Goal: Transaction & Acquisition: Subscribe to service/newsletter

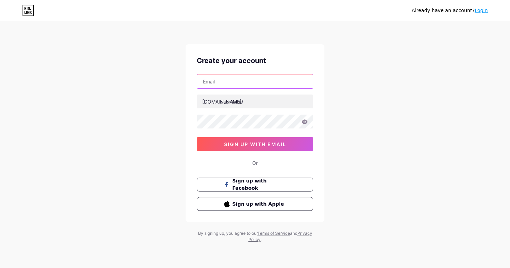
click at [261, 82] on input "text" at bounding box center [255, 82] width 116 height 14
type input "[EMAIL_ADDRESS][DOMAIN_NAME]"
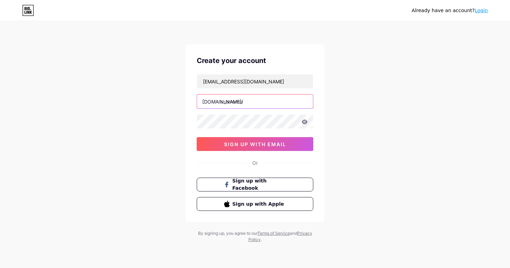
click at [244, 101] on input "text" at bounding box center [255, 102] width 116 height 14
type input "apbjewels"
click at [322, 107] on div "Create your account [EMAIL_ADDRESS][DOMAIN_NAME] [DOMAIN_NAME]/ apbjewels sign …" at bounding box center [254, 133] width 139 height 178
click at [305, 121] on icon at bounding box center [305, 122] width 6 height 5
click at [327, 135] on div "Already have an account? Login Create your account [EMAIL_ADDRESS][DOMAIN_NAME]…" at bounding box center [255, 132] width 510 height 265
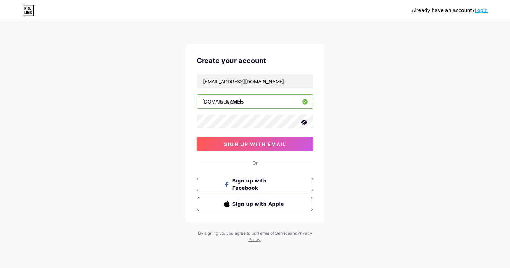
click at [378, 87] on div "Already have an account? Login Create your account [EMAIL_ADDRESS][DOMAIN_NAME]…" at bounding box center [255, 132] width 510 height 265
click at [237, 142] on span "sign up with email" at bounding box center [255, 144] width 62 height 6
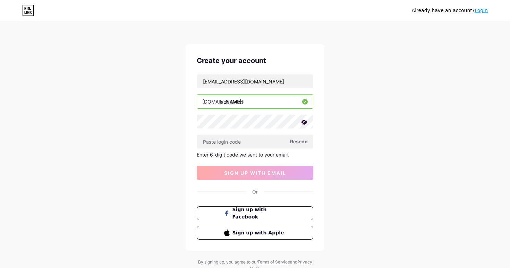
click at [354, 96] on div "Already have an account? Login Create your account apbjewels@gmail.com bio.link…" at bounding box center [255, 147] width 510 height 294
click at [326, 132] on div "Already have an account? Login Create your account apbjewels@gmail.com bio.link…" at bounding box center [255, 147] width 510 height 294
click at [331, 99] on div "Already have an account? Login Create your account apbjewels@gmail.com bio.link…" at bounding box center [255, 147] width 510 height 294
click at [325, 125] on div "Already have an account? Login Create your account apbjewels@gmail.com bio.link…" at bounding box center [255, 147] width 510 height 294
click at [301, 140] on span "Resend" at bounding box center [299, 141] width 18 height 7
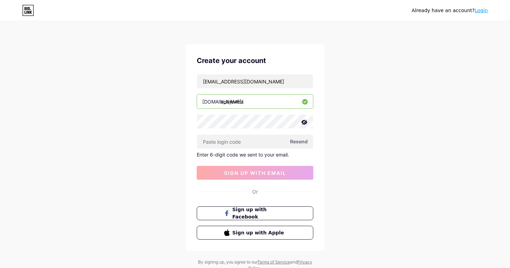
click at [335, 138] on div "Already have an account? Login Create your account apbjewels@gmail.com bio.link…" at bounding box center [255, 147] width 510 height 294
click at [329, 113] on div "Already have an account? Login Create your account apbjewels@gmail.com bio.link…" at bounding box center [255, 147] width 510 height 294
click at [339, 104] on div "Already have an account? Login Create your account apbjewels@gmail.com bio.link…" at bounding box center [255, 147] width 510 height 294
click at [360, 88] on div "Already have an account? Login Create your account apbjewels@gmail.com bio.link…" at bounding box center [255, 147] width 510 height 294
click at [344, 109] on div "Already have an account? Login Create your account apbjewels@gmail.com bio.link…" at bounding box center [255, 147] width 510 height 294
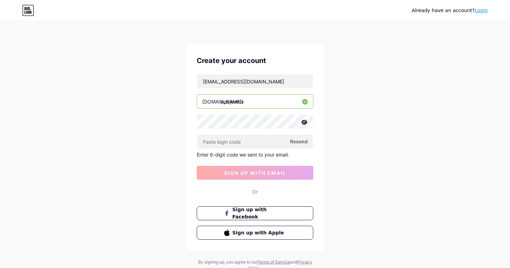
click at [352, 103] on div "Already have an account? Login Create your account apbjewels@gmail.com bio.link…" at bounding box center [255, 147] width 510 height 294
click at [344, 118] on div "Already have an account? Login Create your account apbjewels@gmail.com bio.link…" at bounding box center [255, 147] width 510 height 294
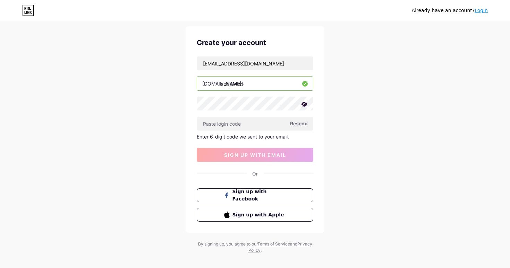
scroll to position [17, 0]
click at [339, 87] on div "Already have an account? Login Create your account apbjewels@gmail.com bio.link…" at bounding box center [255, 130] width 510 height 294
drag, startPoint x: 256, startPoint y: 85, endPoint x: 222, endPoint y: 85, distance: 34.7
click at [222, 85] on input "apbjewels" at bounding box center [255, 84] width 116 height 14
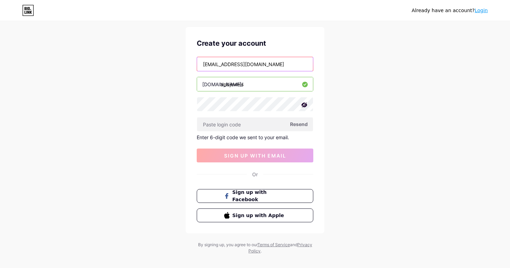
click at [226, 69] on input "[EMAIL_ADDRESS][DOMAIN_NAME]" at bounding box center [255, 64] width 116 height 14
drag, startPoint x: 266, startPoint y: 66, endPoint x: 194, endPoint y: 63, distance: 71.1
click at [194, 63] on div "Create your account apbjewels@gmail.com bio.link/ apbjewels Resend Enter 6-digi…" at bounding box center [254, 130] width 139 height 207
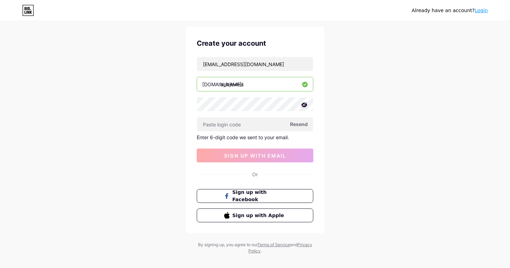
click at [330, 104] on div "Already have an account? Login Create your account apbjewels@gmail.com bio.link…" at bounding box center [255, 130] width 510 height 294
click at [258, 130] on input "text" at bounding box center [255, 125] width 116 height 14
click at [297, 126] on span "Resend" at bounding box center [299, 124] width 18 height 7
click at [317, 137] on div "Create your account apbjewels@gmail.com bio.link/ apbjewels Resend Enter 6-digi…" at bounding box center [254, 130] width 139 height 207
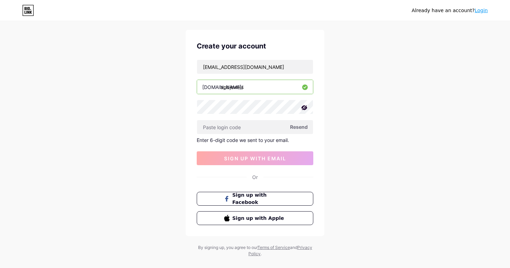
scroll to position [0, 0]
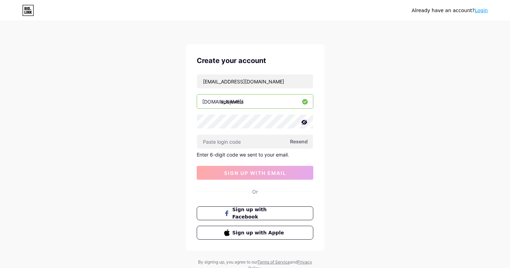
click at [296, 29] on div "Already have an account? Login Create your account apbjewels@gmail.com bio.link…" at bounding box center [255, 147] width 510 height 294
click at [378, 24] on div "Already have an account? Login Create your account apbjewels@gmail.com bio.link…" at bounding box center [255, 147] width 510 height 294
click at [340, 105] on div "Already have an account? Login Create your account apbjewels@gmail.com bio.link…" at bounding box center [255, 147] width 510 height 294
click at [337, 103] on div "Already have an account? Login Create your account apbjewels@gmail.com bio.link…" at bounding box center [255, 147] width 510 height 294
click at [152, 95] on div "Already have an account? Login Create your account apbjewels@gmail.com bio.link…" at bounding box center [255, 147] width 510 height 294
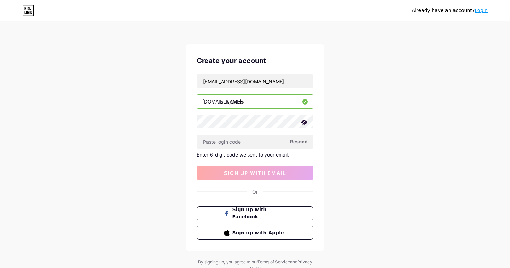
click at [369, 102] on div "Already have an account? Login Create your account apbjewels@gmail.com bio.link…" at bounding box center [255, 147] width 510 height 294
click at [30, 13] on icon at bounding box center [31, 12] width 2 height 3
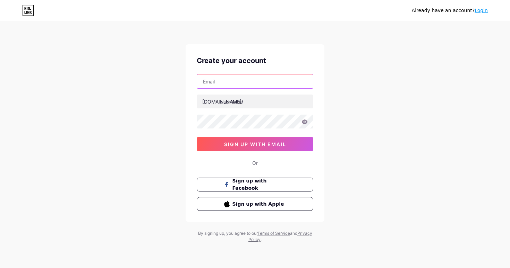
click at [246, 80] on input "text" at bounding box center [255, 82] width 116 height 14
paste input "[URL][DOMAIN_NAME]"
type input "[URL][DOMAIN_NAME]"
type input "[EMAIL_ADDRESS][DOMAIN_NAME]"
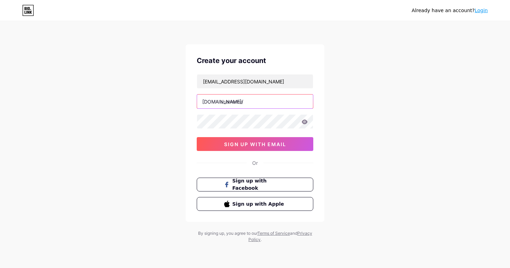
click at [243, 104] on input "text" at bounding box center [255, 102] width 116 height 14
type input "apbjewels"
click at [305, 123] on icon at bounding box center [305, 122] width 6 height 5
click at [330, 132] on div "Already have an account? Login Create your account [EMAIL_ADDRESS][DOMAIN_NAME]…" at bounding box center [255, 132] width 510 height 265
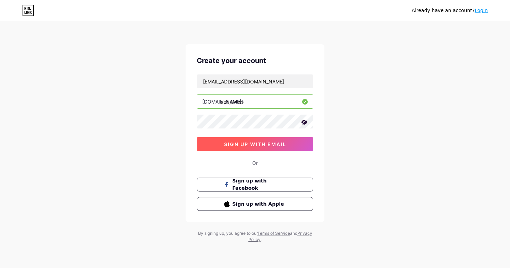
click at [283, 143] on span "sign up with email" at bounding box center [255, 144] width 62 height 6
